Goal: Information Seeking & Learning: Check status

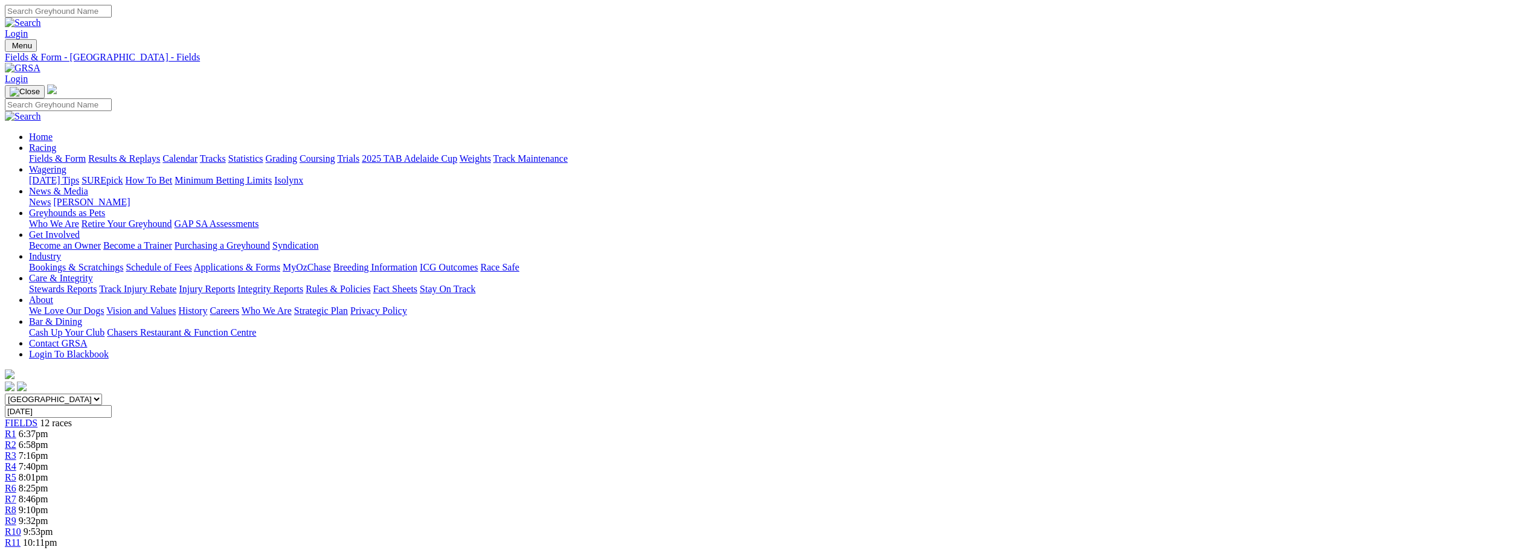
click at [160, 153] on link "Results & Replays" at bounding box center [124, 158] width 72 height 10
click at [16, 461] on link "R4" at bounding box center [10, 466] width 11 height 10
click at [16, 451] on link "R3" at bounding box center [10, 456] width 11 height 10
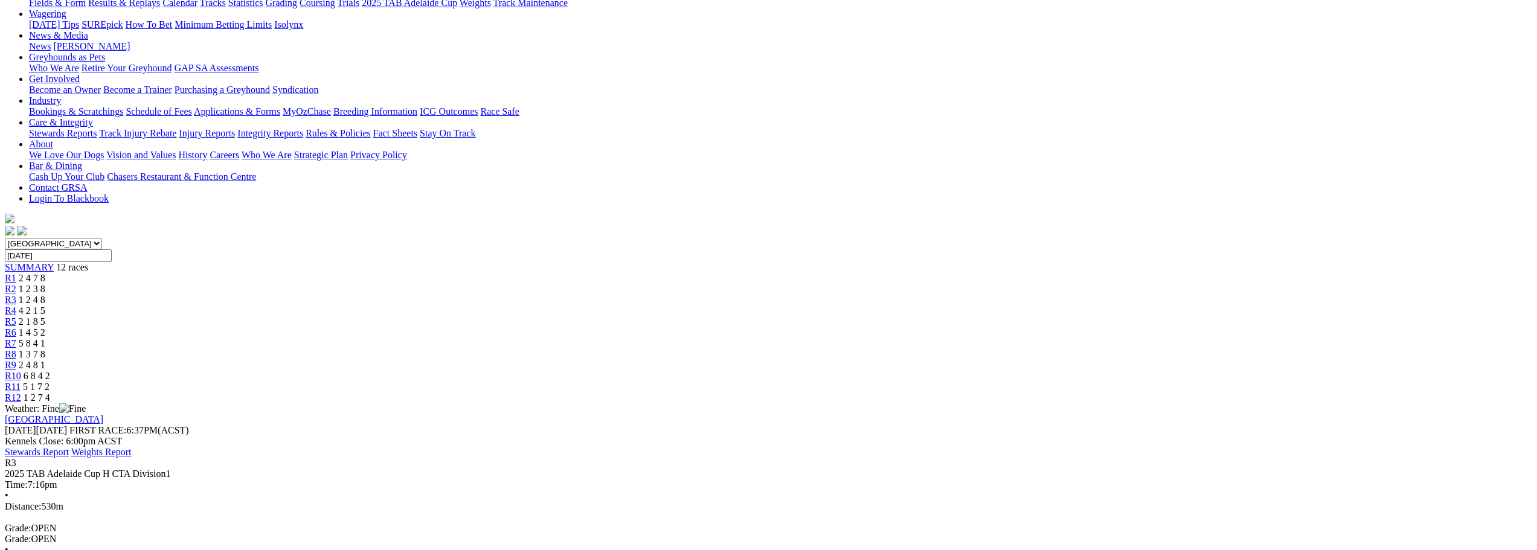
scroll to position [181, 0]
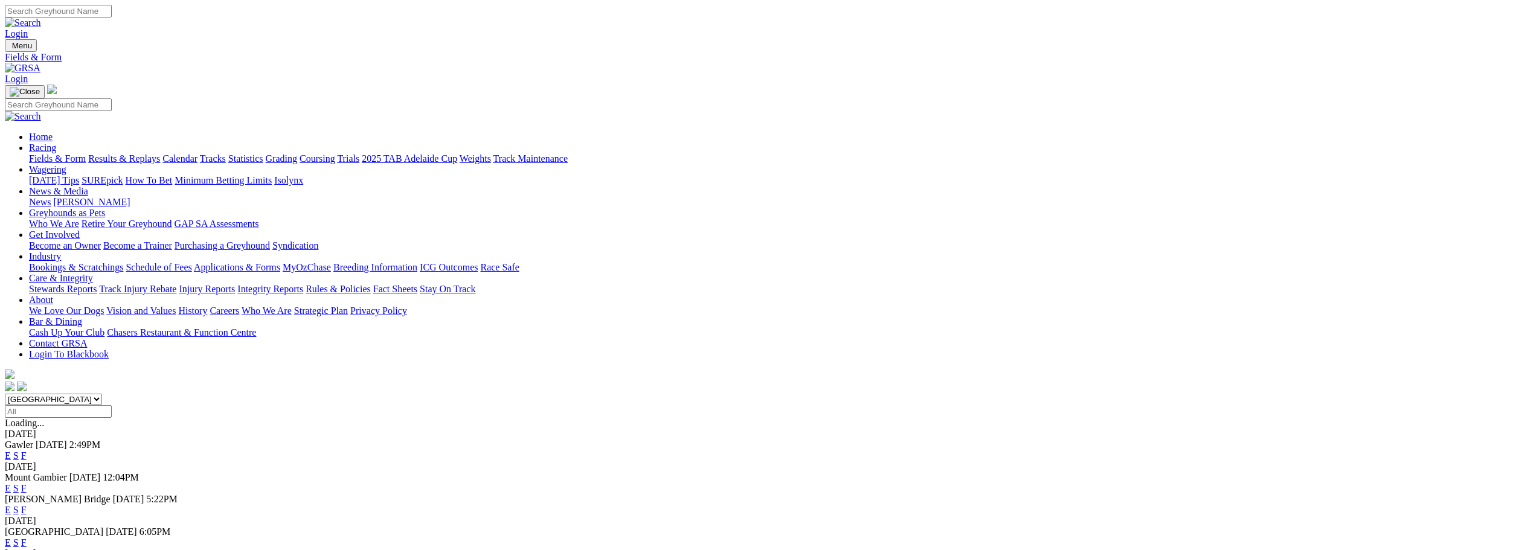
click at [160, 153] on link "Results & Replays" at bounding box center [124, 158] width 72 height 10
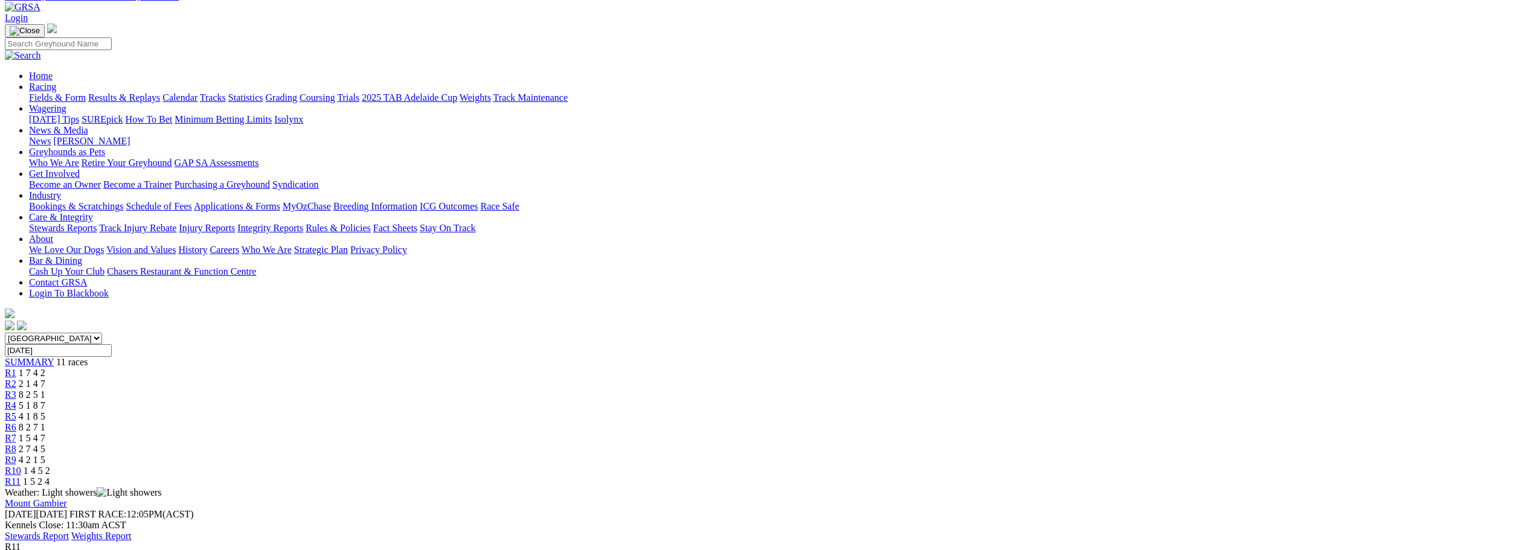
scroll to position [60, 0]
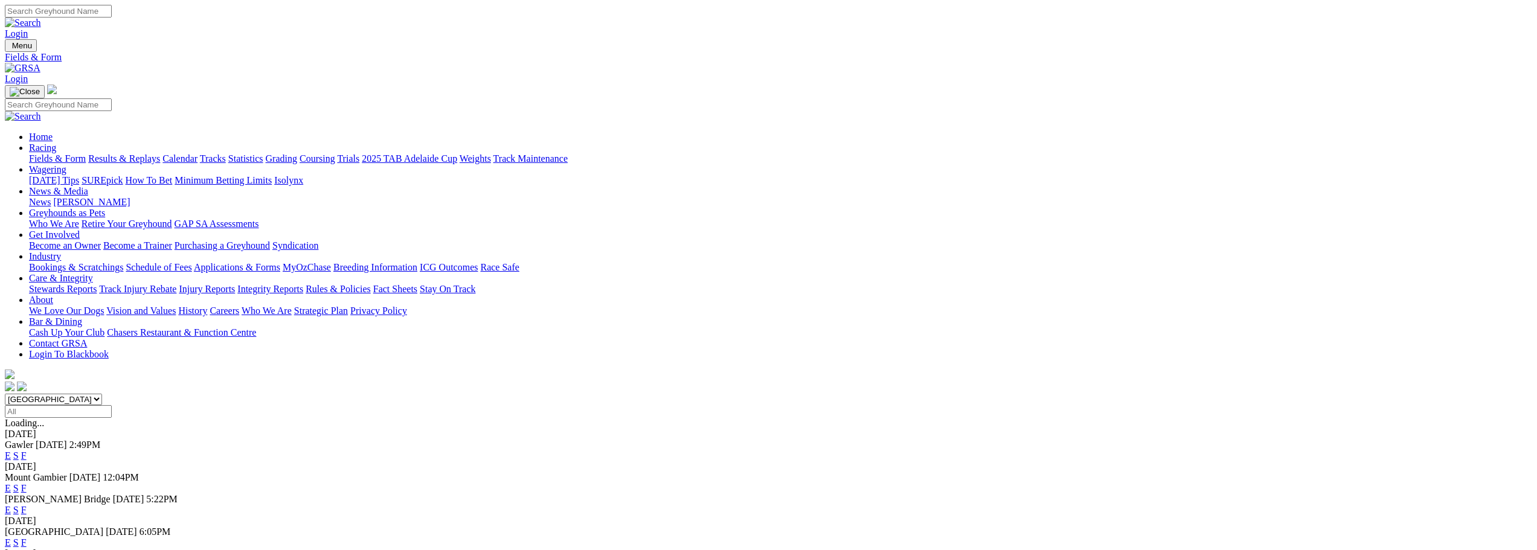
click at [27, 451] on link "F" at bounding box center [23, 456] width 5 height 10
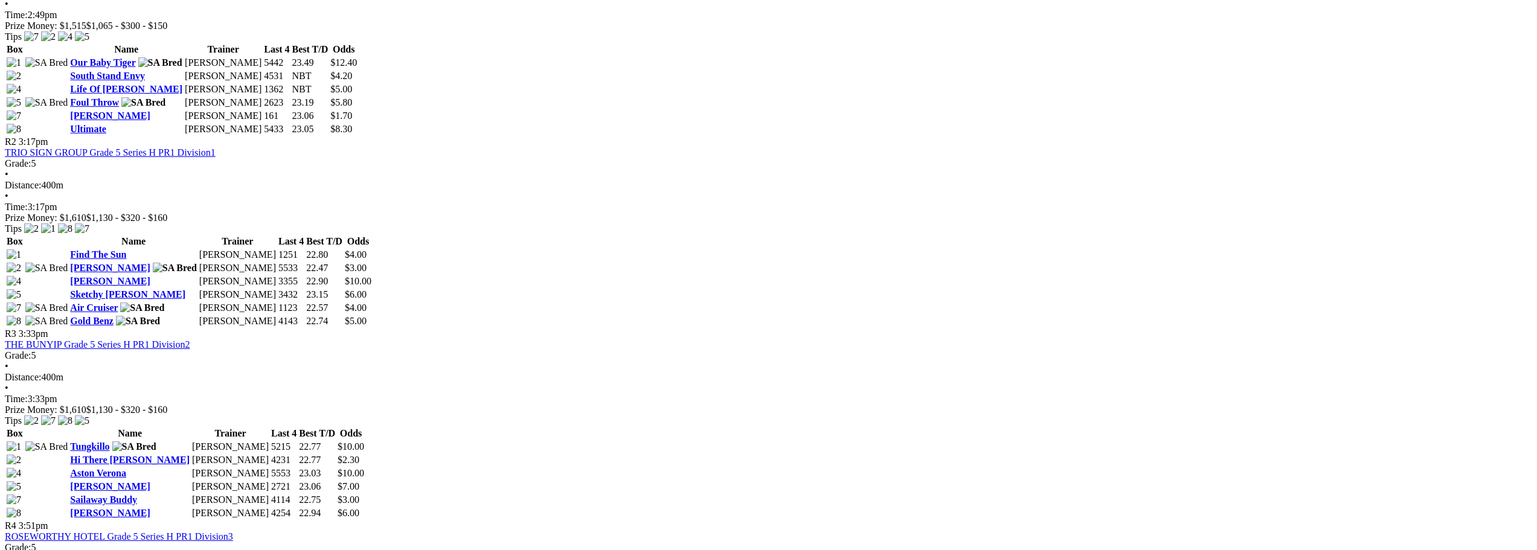
scroll to position [664, 0]
